Goal: Task Accomplishment & Management: Manage account settings

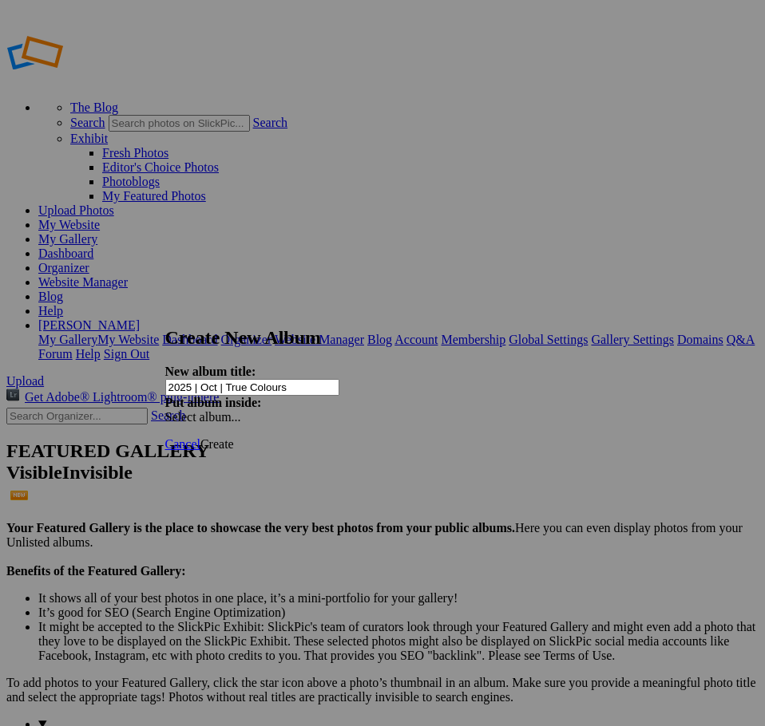
type input "2025 | Oct | True Colours"
click at [234, 437] on link "Create" at bounding box center [217, 444] width 34 height 14
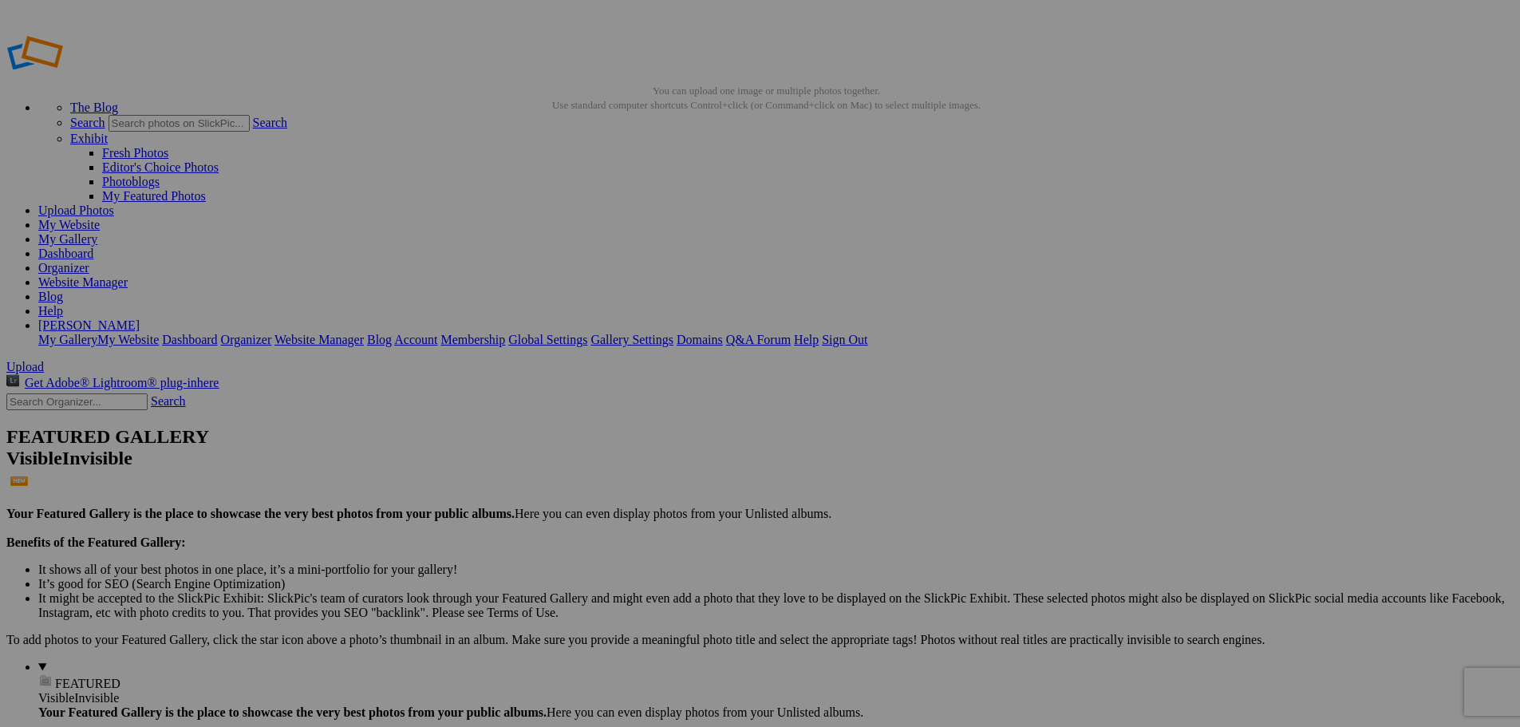
click at [909, 481] on div "Cancel Yes" at bounding box center [760, 483] width 319 height 14
click at [654, 476] on link "Yes" at bounding box center [645, 483] width 18 height 14
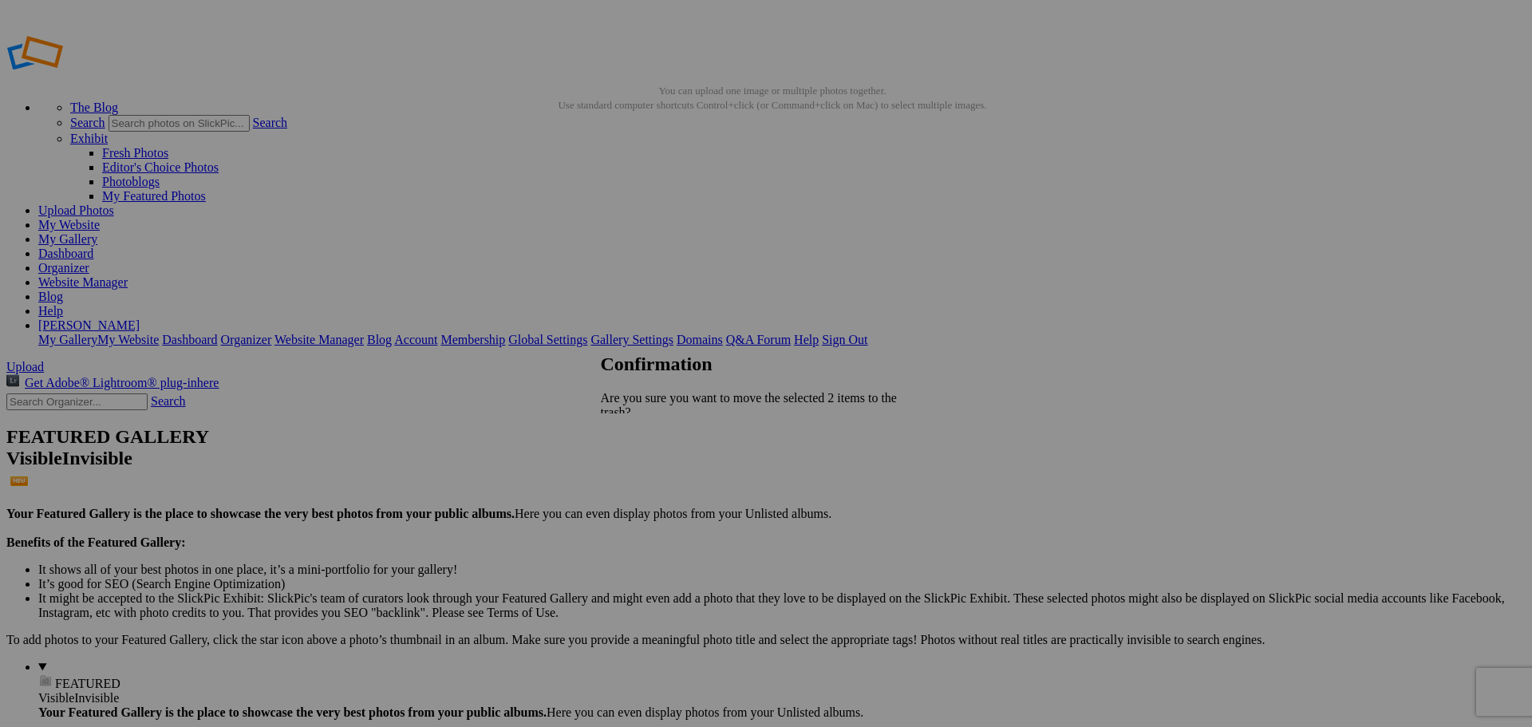
click at [654, 476] on link "Yes" at bounding box center [645, 483] width 18 height 14
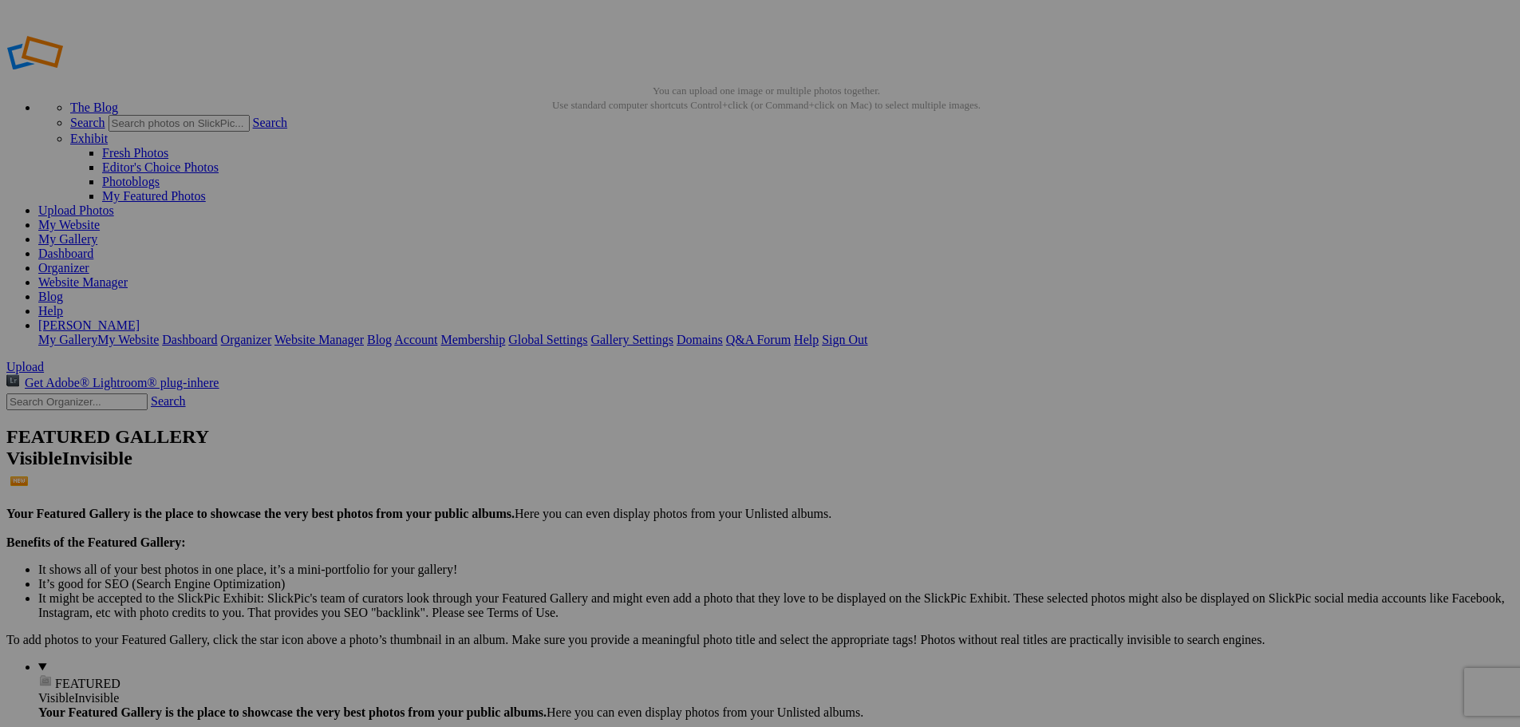
click at [654, 476] on link "Yes" at bounding box center [645, 483] width 18 height 14
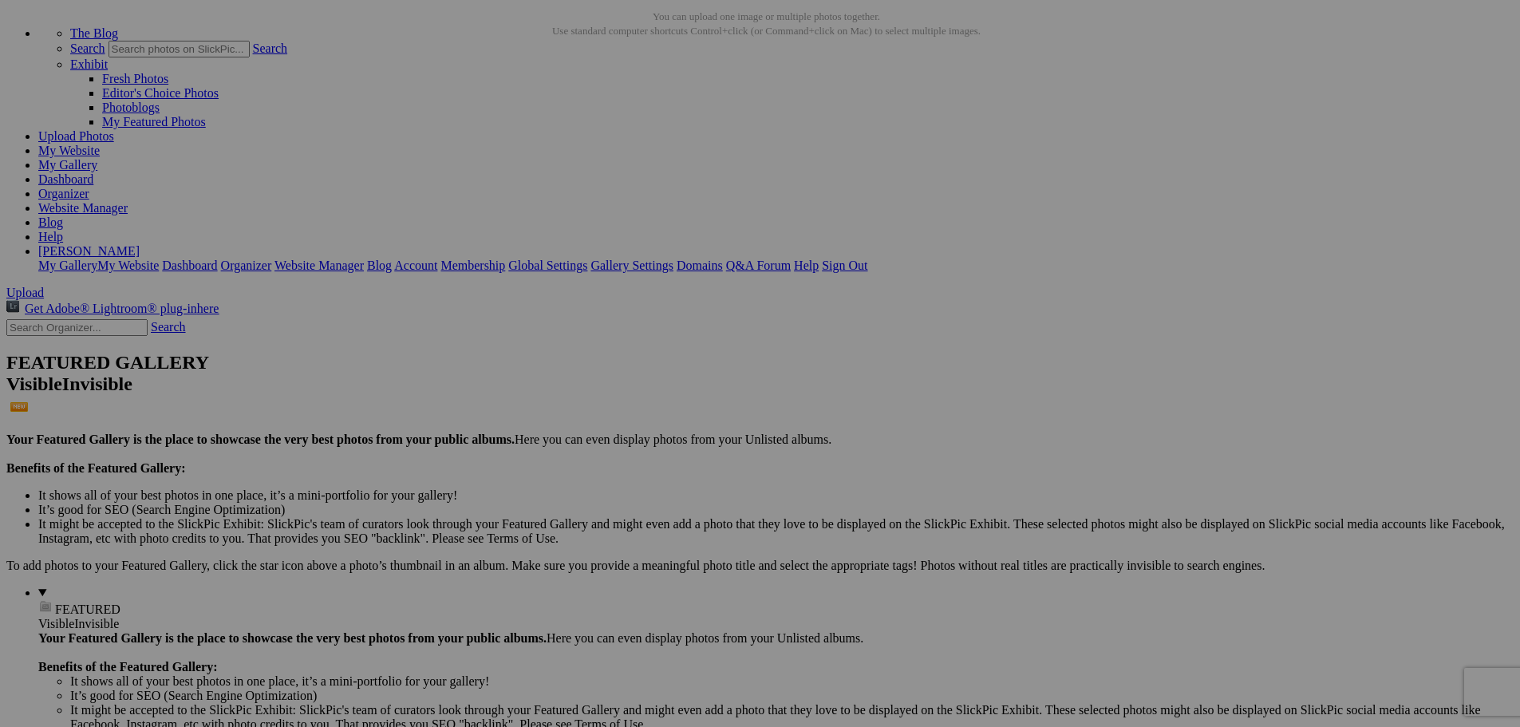
scroll to position [145, 0]
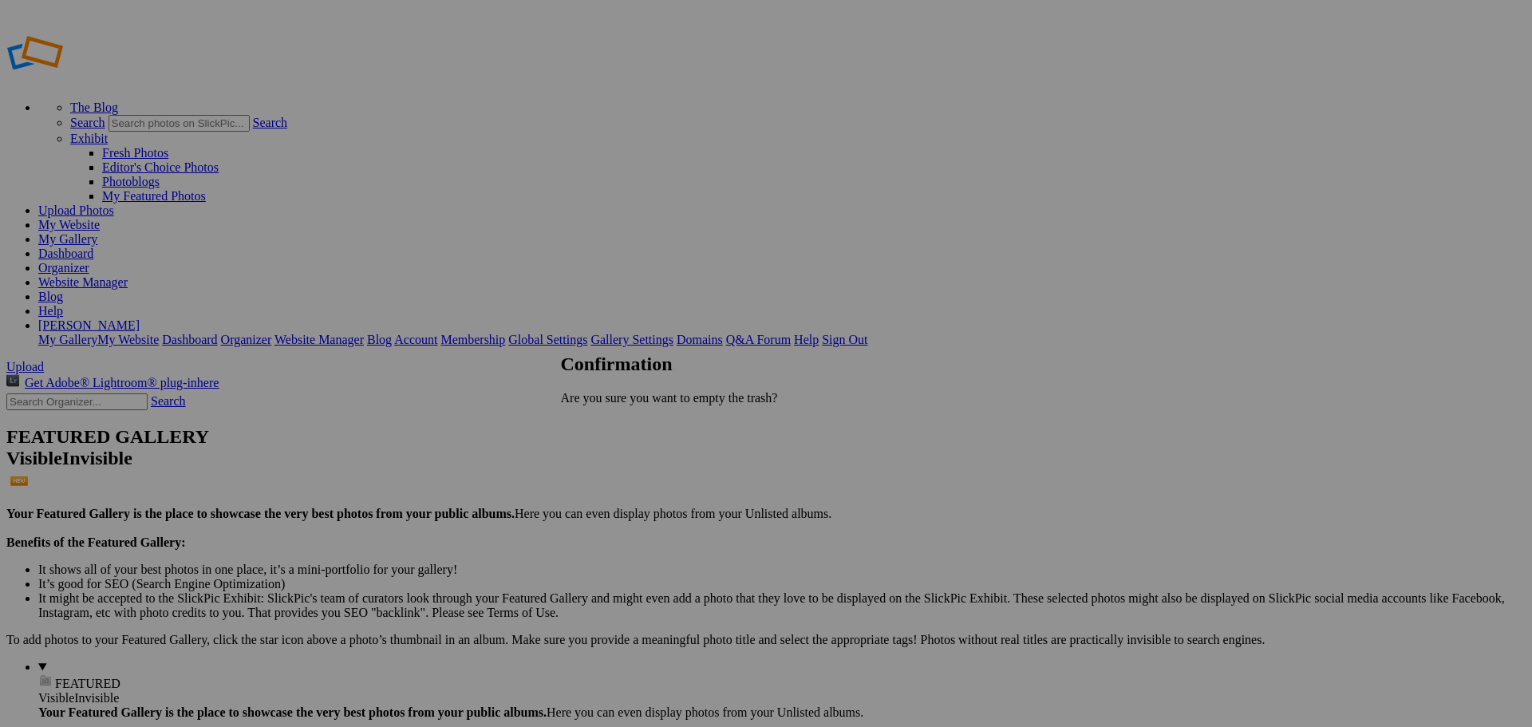
click at [630, 457] on link "Delete" at bounding box center [613, 454] width 34 height 14
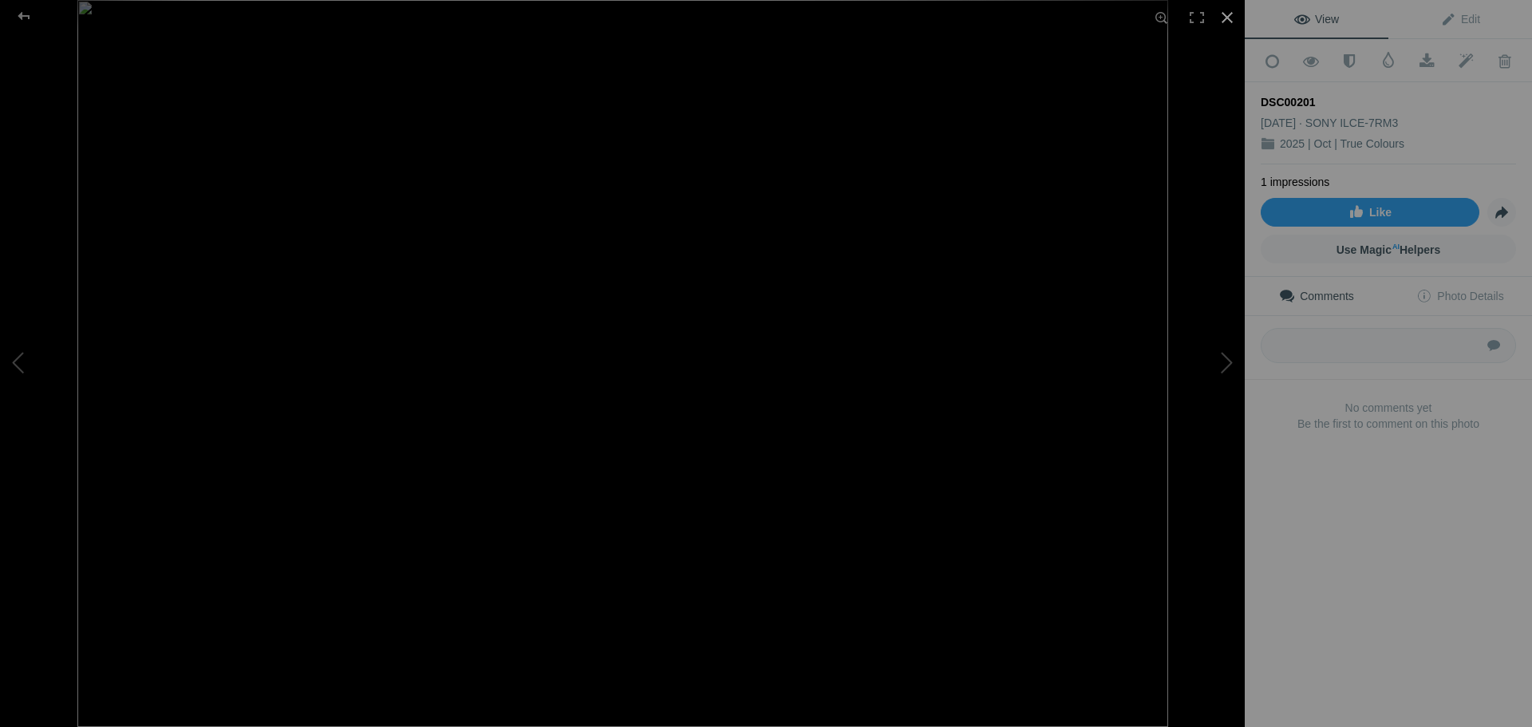
click at [1223, 15] on div at bounding box center [1227, 17] width 35 height 35
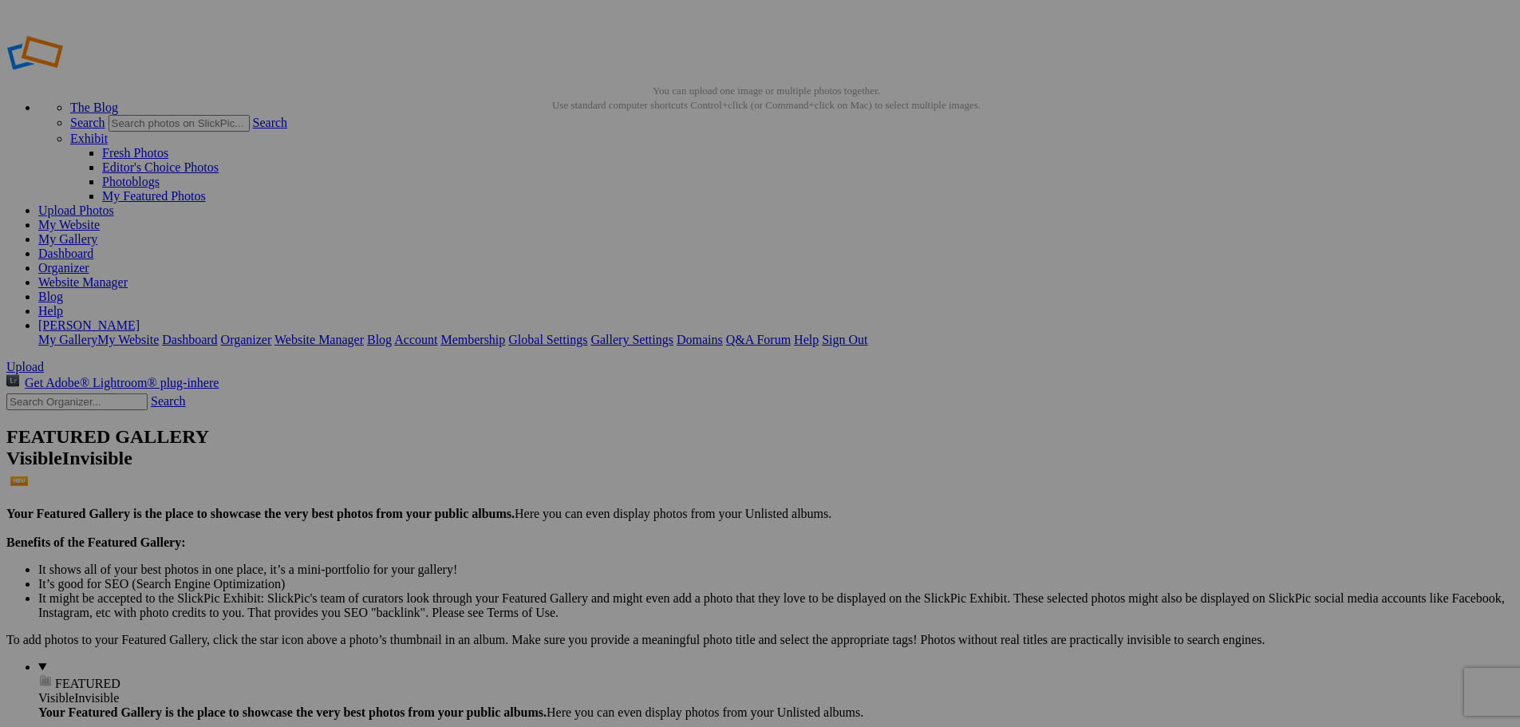
click at [128, 275] on link "Website Manager" at bounding box center [82, 282] width 89 height 14
type input "2025 | Oct | True Colours"
